Goal: Task Accomplishment & Management: Use online tool/utility

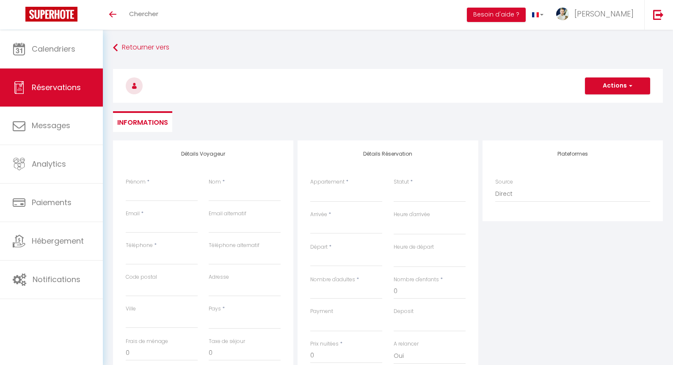
select select
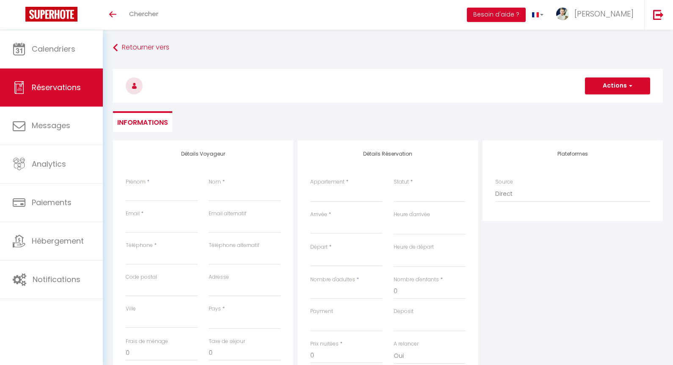
select select
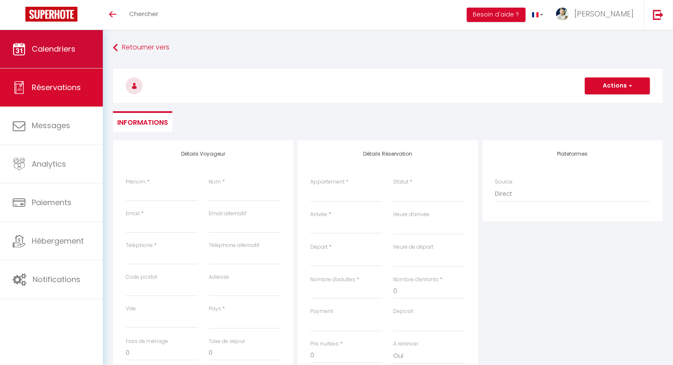
click at [50, 53] on span "Calendriers" at bounding box center [54, 49] width 44 height 11
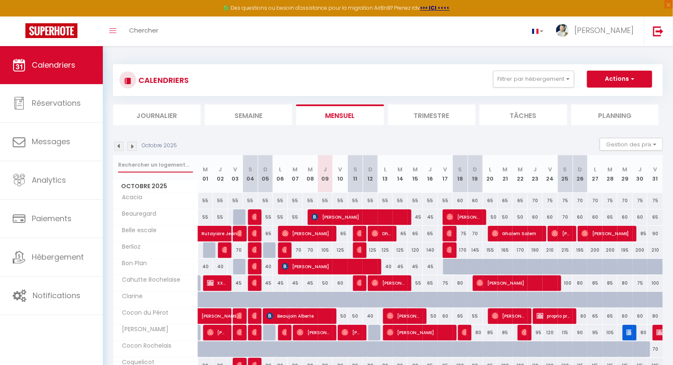
drag, startPoint x: 134, startPoint y: 167, endPoint x: 147, endPoint y: 154, distance: 18.6
click at [139, 156] on div at bounding box center [155, 164] width 84 height 19
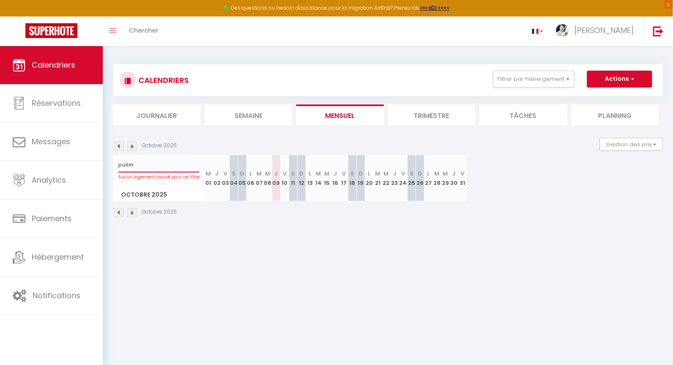
type input "puil"
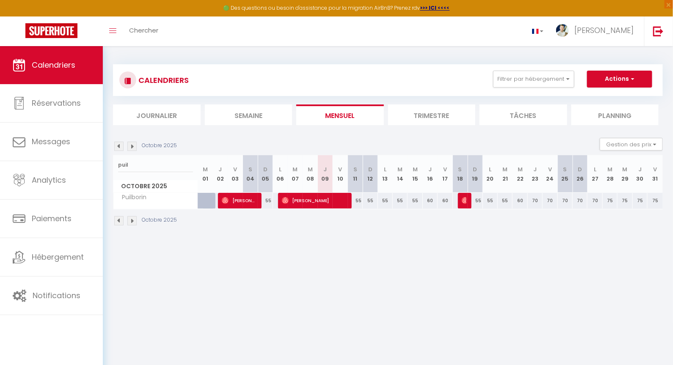
drag, startPoint x: 616, startPoint y: 116, endPoint x: 610, endPoint y: 110, distance: 8.4
click at [610, 110] on li "Planning" at bounding box center [615, 115] width 88 height 21
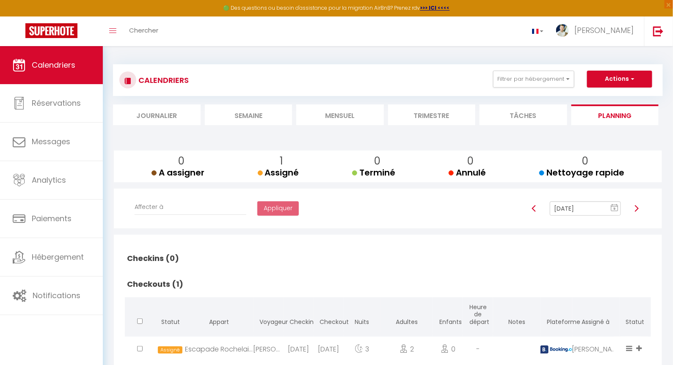
scroll to position [46, 0]
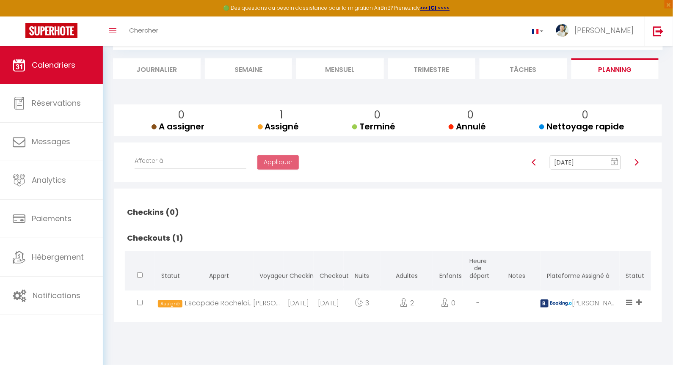
click at [636, 160] on img at bounding box center [636, 162] width 7 height 7
type input "[DATE]"
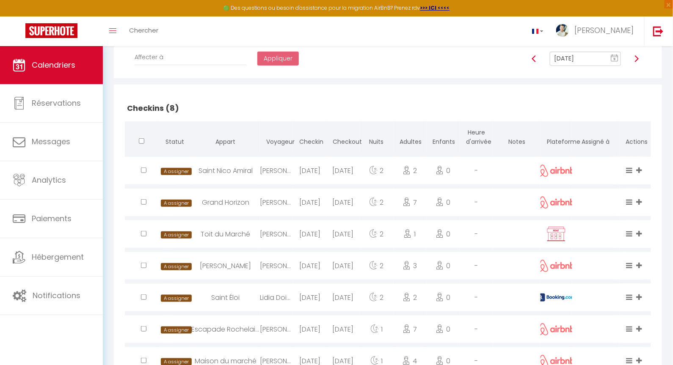
scroll to position [0, 0]
